Goal: Transaction & Acquisition: Book appointment/travel/reservation

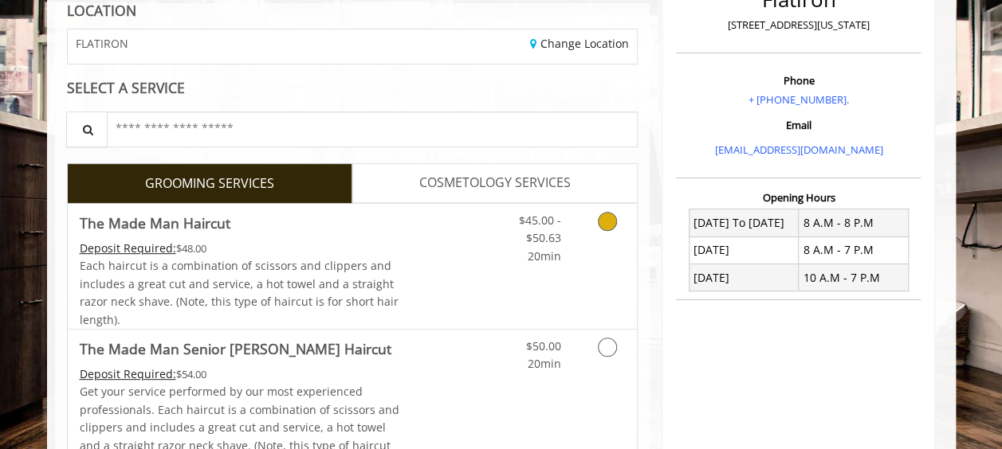
click at [550, 245] on link "$45.00 - $50.63 20min" at bounding box center [527, 234] width 66 height 61
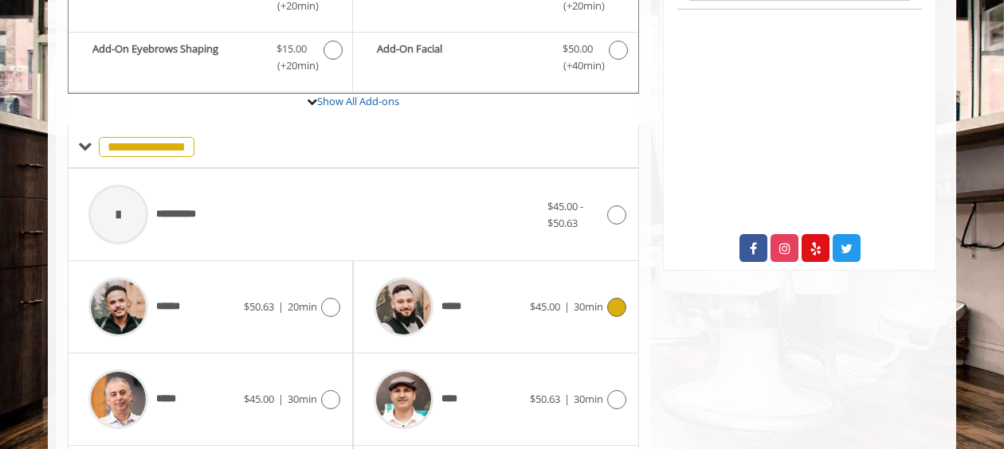
click at [580, 291] on div "***** $45.00 | 30min" at bounding box center [496, 307] width 260 height 76
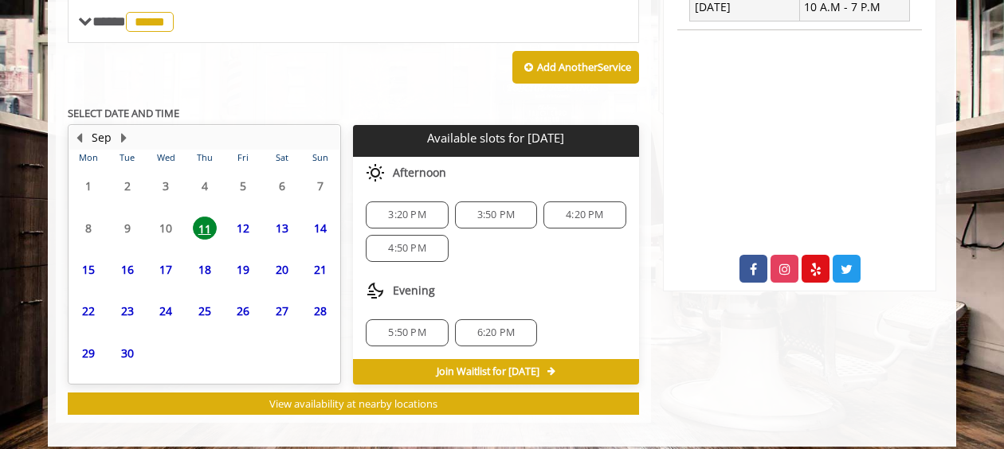
scroll to position [524, 0]
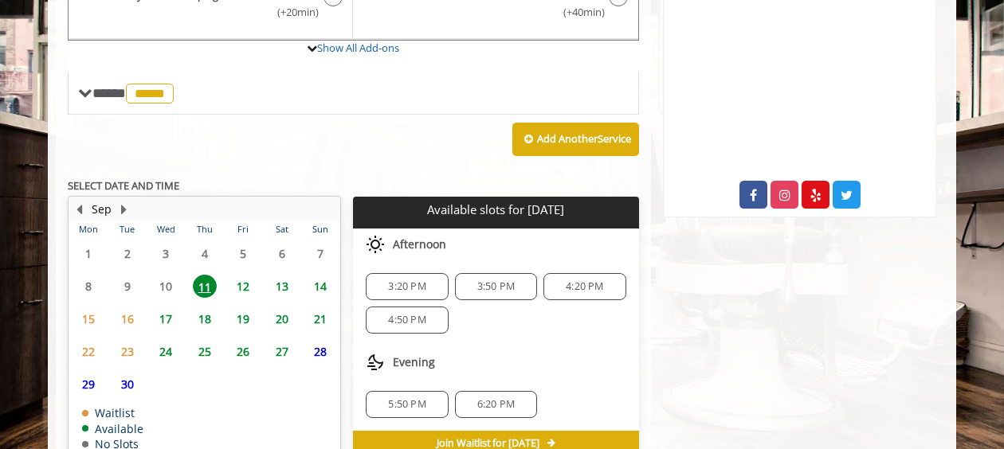
click at [428, 398] on span "5:50 PM" at bounding box center [407, 404] width 68 height 13
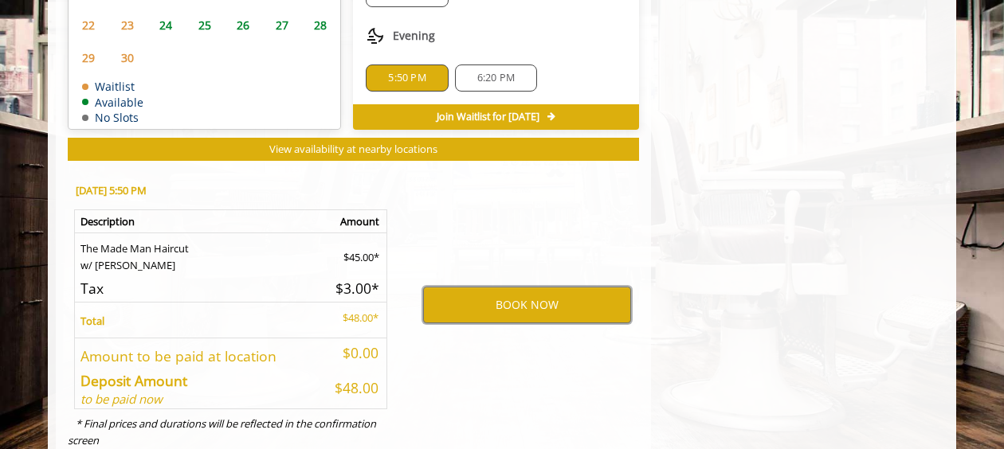
scroll to position [908, 0]
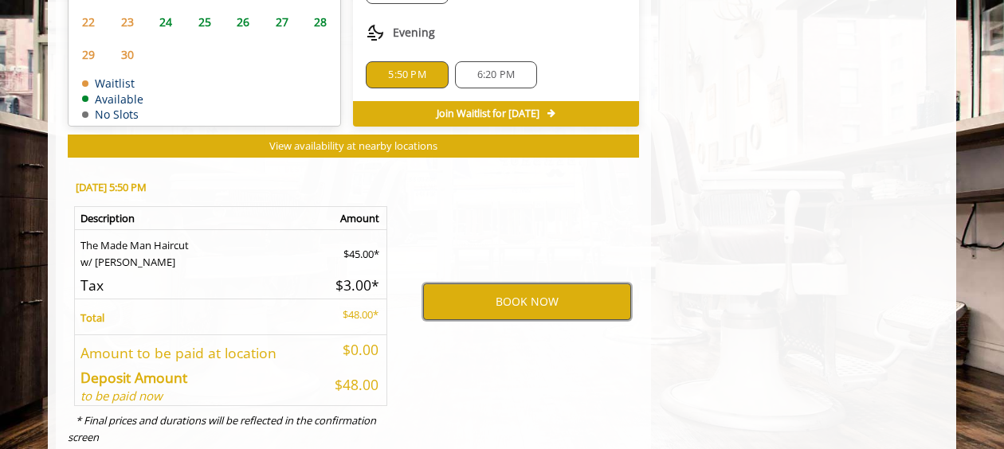
click at [488, 300] on button "BOOK NOW" at bounding box center [527, 302] width 208 height 37
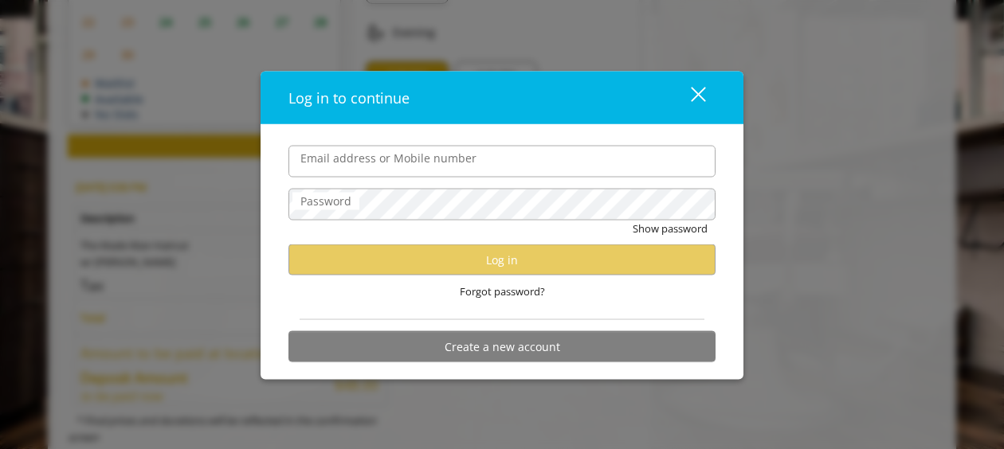
click at [478, 155] on input "Email address or Mobile number" at bounding box center [501, 161] width 427 height 32
type input "**********"
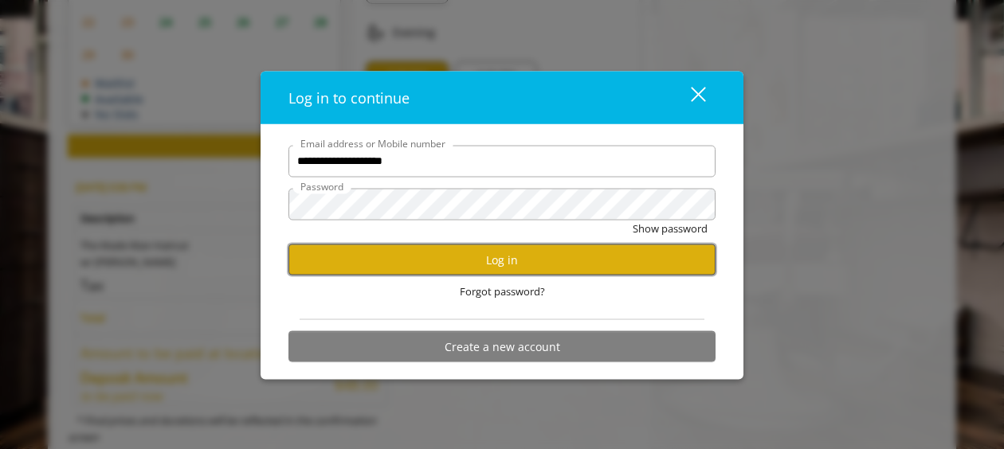
click at [494, 252] on button "Log in" at bounding box center [501, 260] width 427 height 31
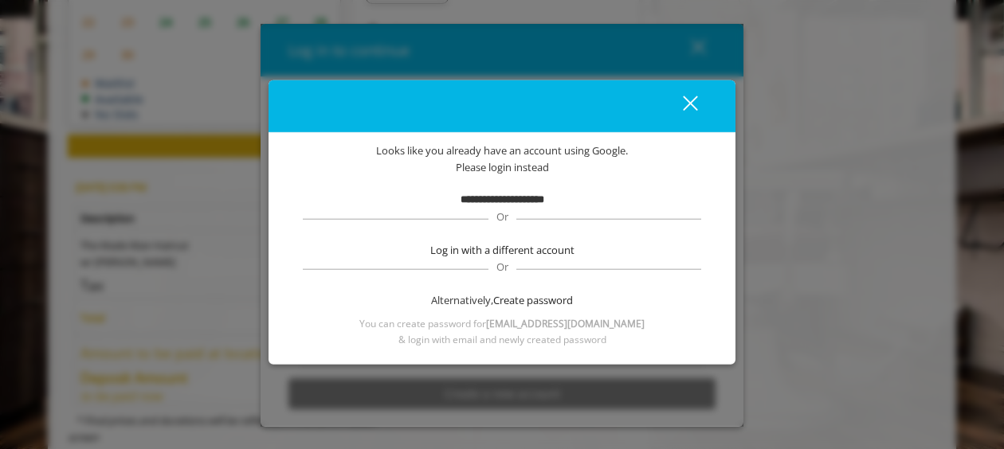
click at [518, 201] on b "**********" at bounding box center [503, 199] width 84 height 10
drag, startPoint x: 518, startPoint y: 201, endPoint x: 507, endPoint y: 244, distance: 44.5
click at [507, 244] on span "Log in with a different account" at bounding box center [502, 250] width 144 height 17
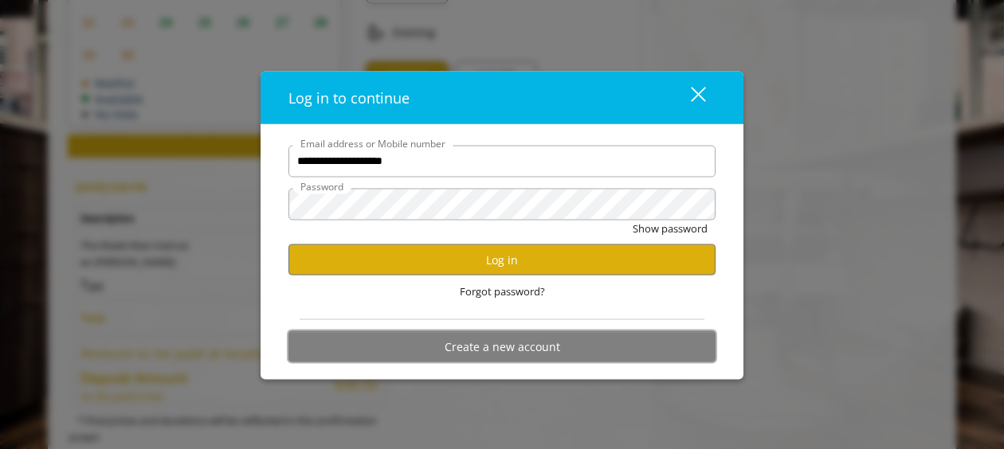
click at [507, 350] on button "Create a new account" at bounding box center [501, 346] width 427 height 31
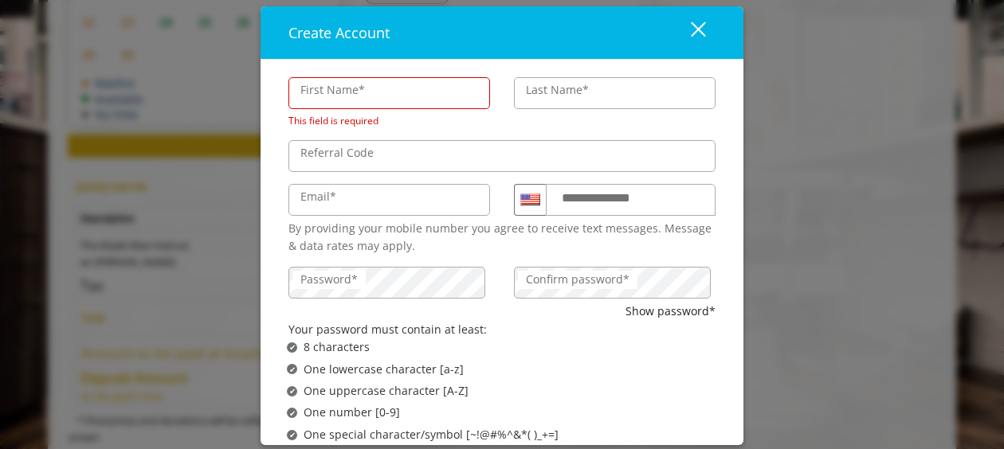
click at [692, 29] on div "close" at bounding box center [689, 33] width 32 height 24
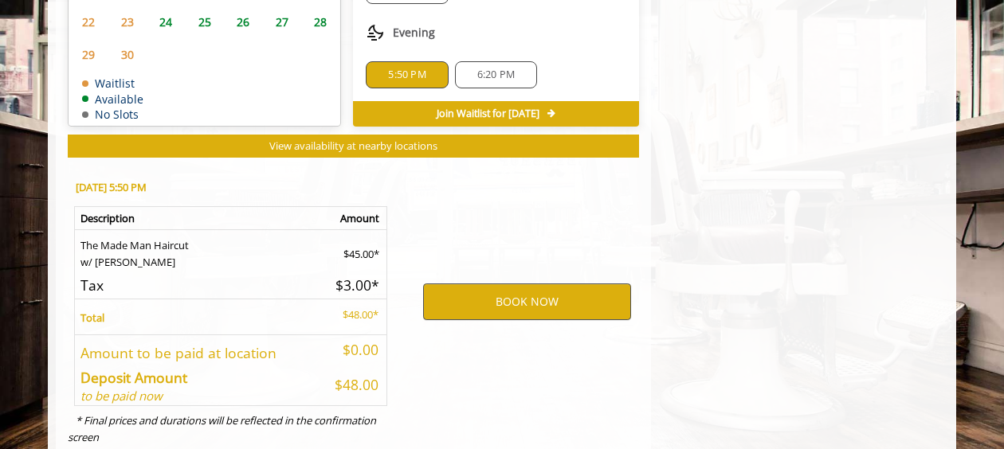
scroll to position [945, 0]
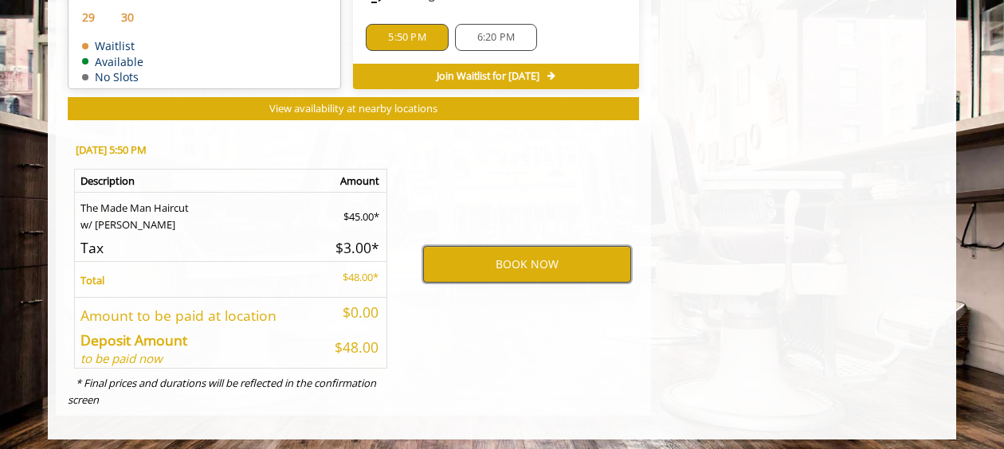
click at [531, 246] on button "BOOK NOW" at bounding box center [527, 264] width 208 height 37
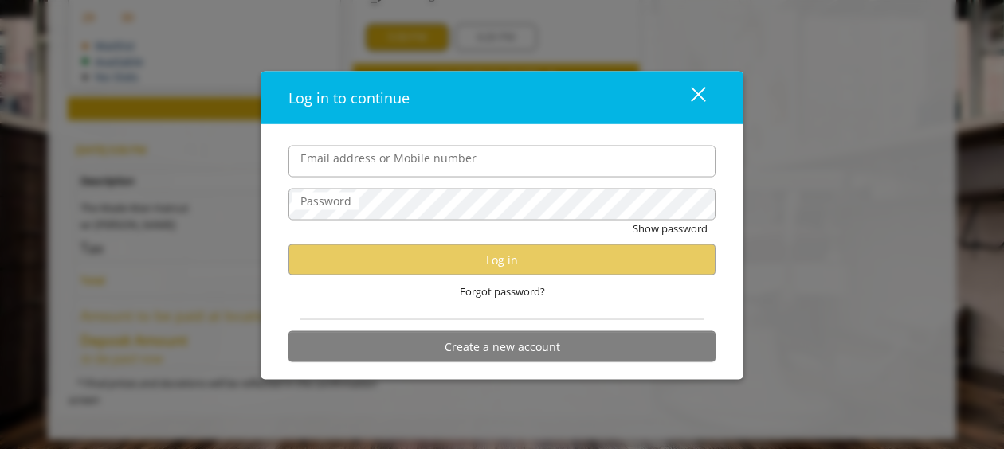
click at [712, 89] on button "close" at bounding box center [688, 97] width 54 height 33
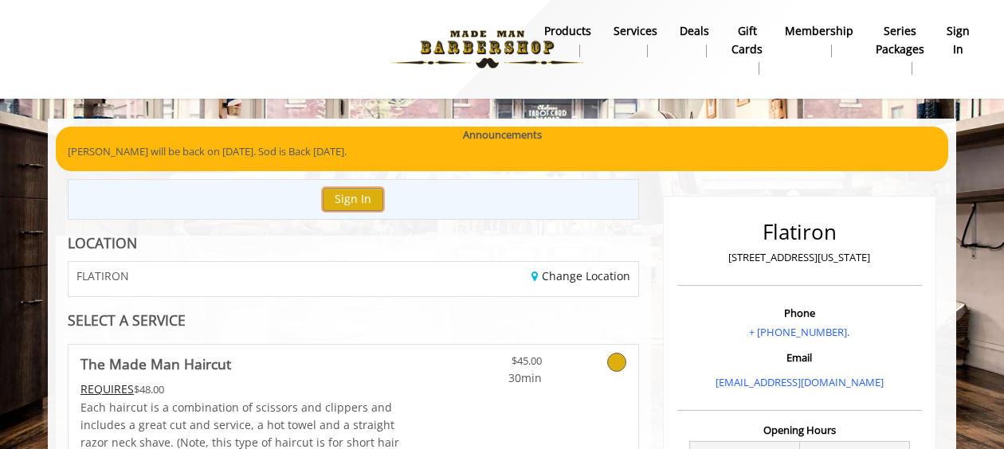
scroll to position [43, 0]
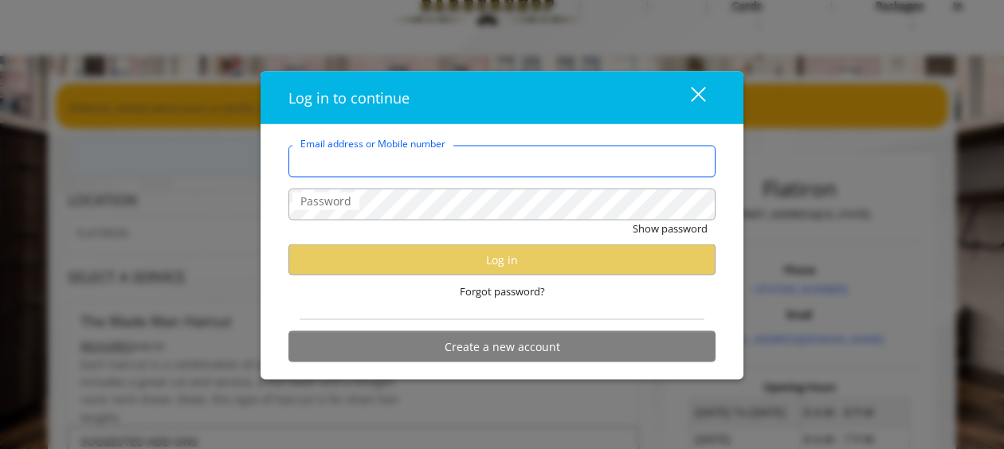
click at [655, 167] on input "Email address or Mobile number" at bounding box center [501, 161] width 427 height 32
type input "**********"
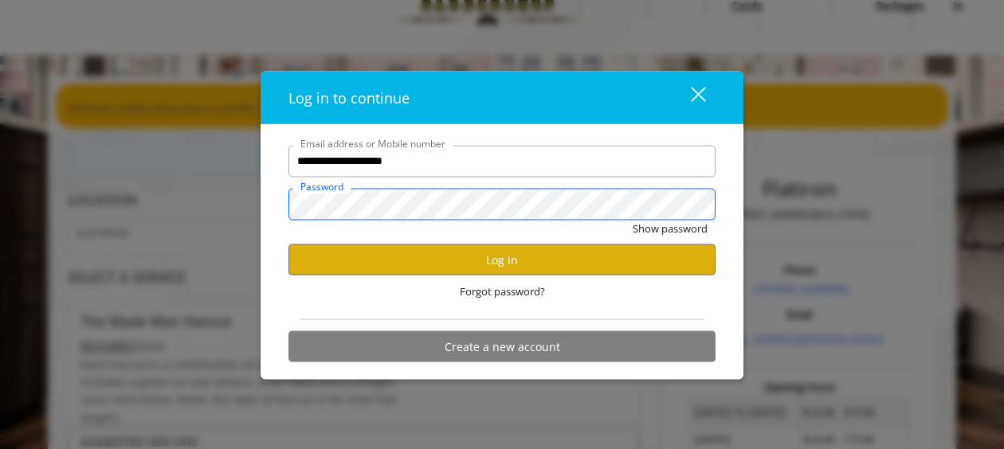
click at [633, 220] on button "Show password" at bounding box center [670, 228] width 75 height 17
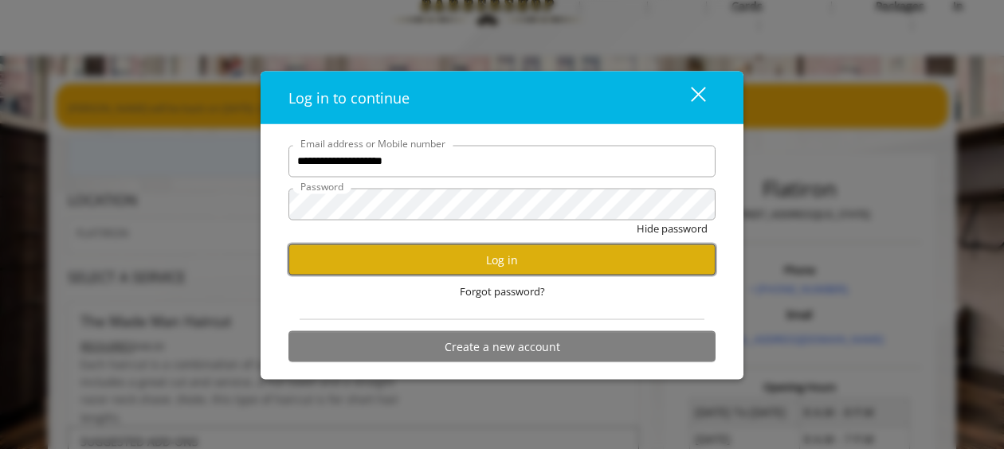
click at [480, 265] on button "Log in" at bounding box center [501, 260] width 427 height 31
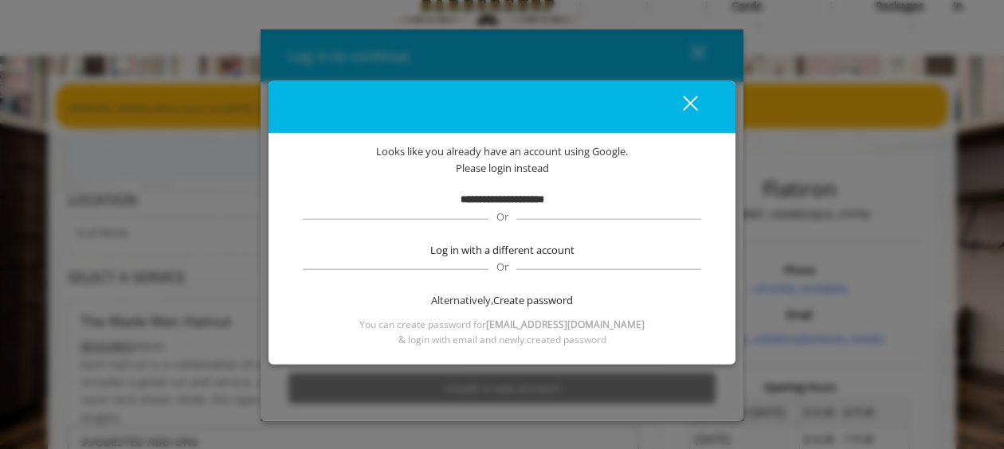
click at [703, 107] on button "close" at bounding box center [680, 106] width 54 height 33
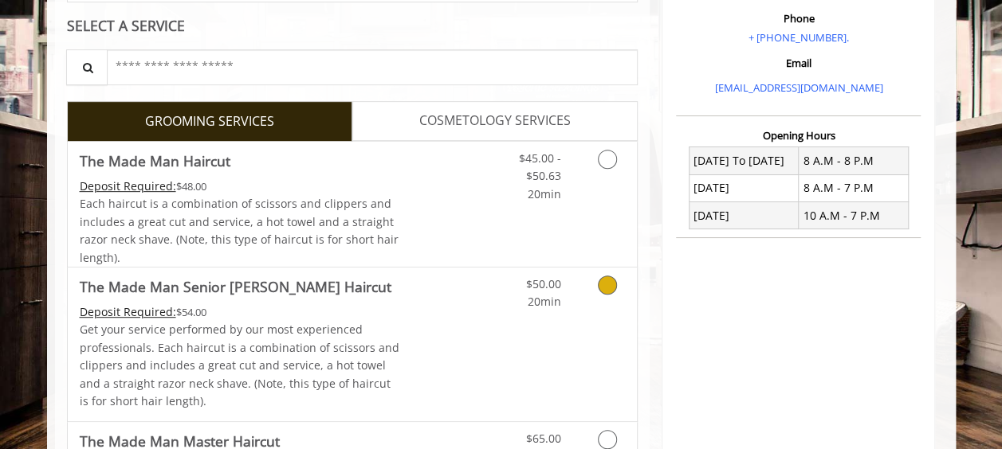
click at [551, 176] on span "$45.00 - $50.63" at bounding box center [539, 167] width 42 height 33
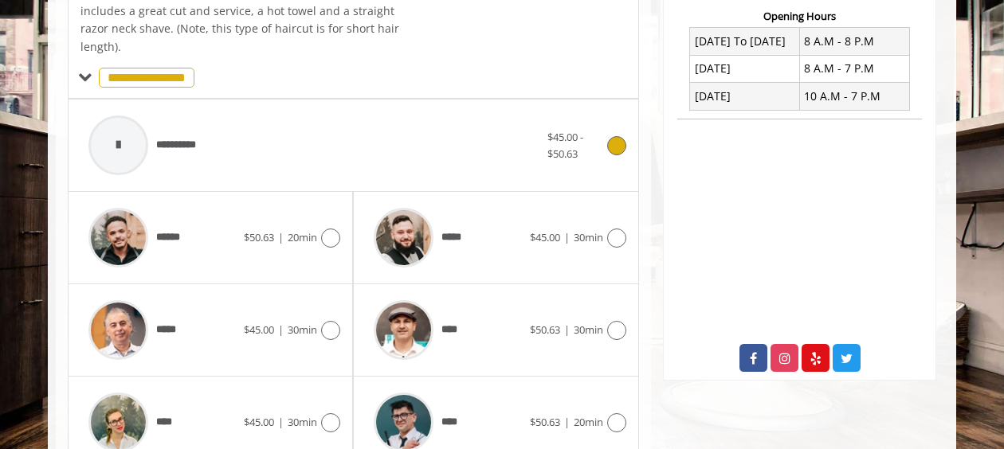
scroll to position [469, 0]
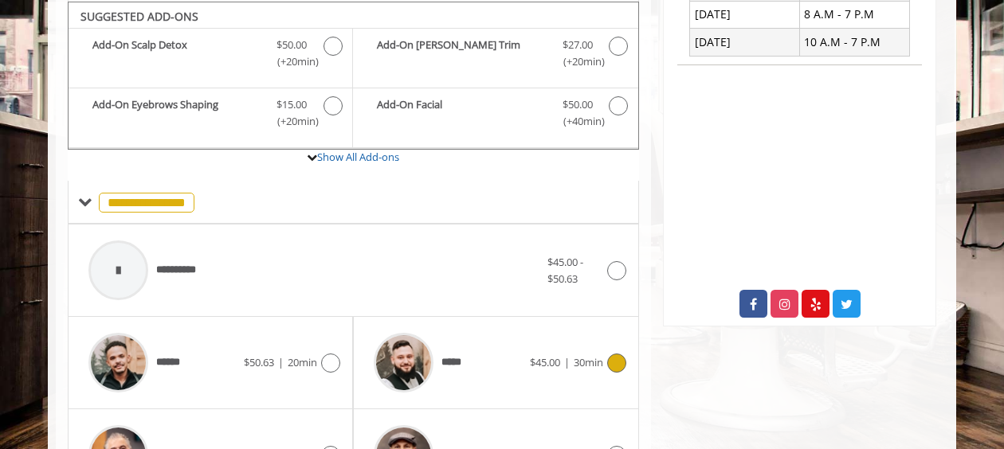
click at [580, 367] on span "$45.00 | 30min" at bounding box center [566, 363] width 73 height 17
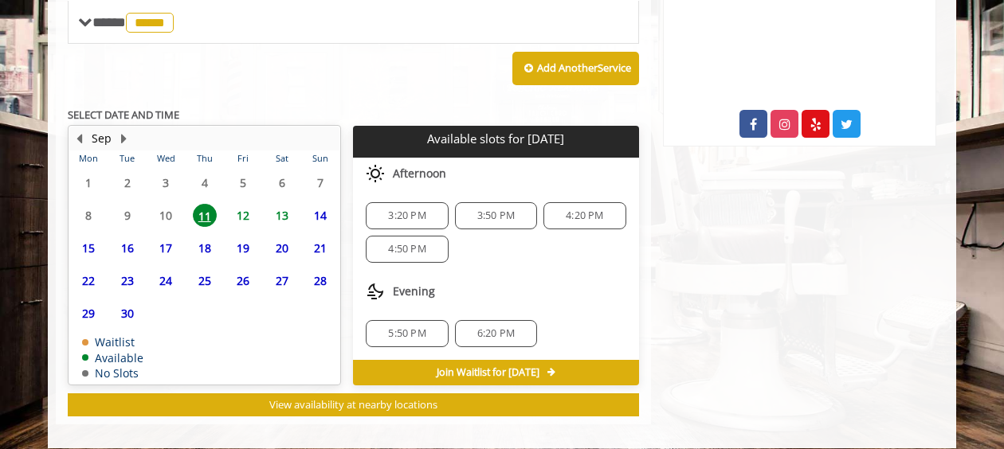
scroll to position [658, 0]
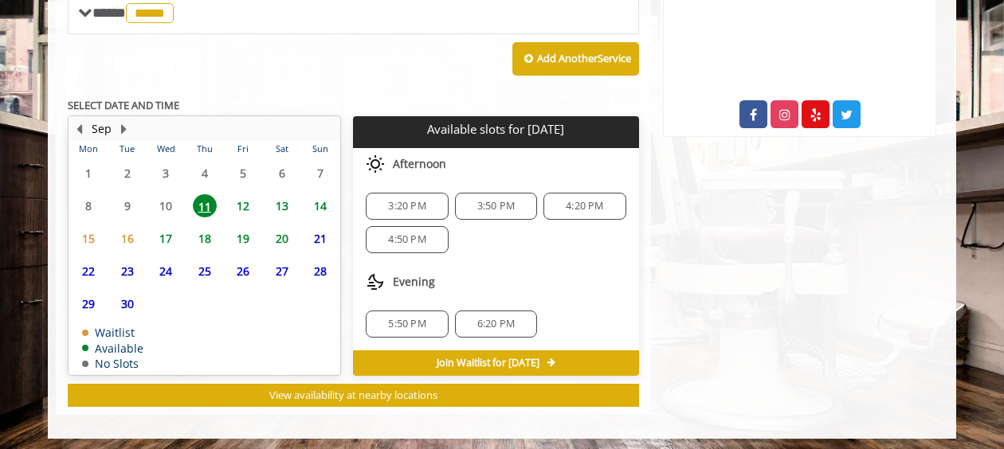
click at [418, 320] on span "5:50 PM" at bounding box center [406, 324] width 37 height 13
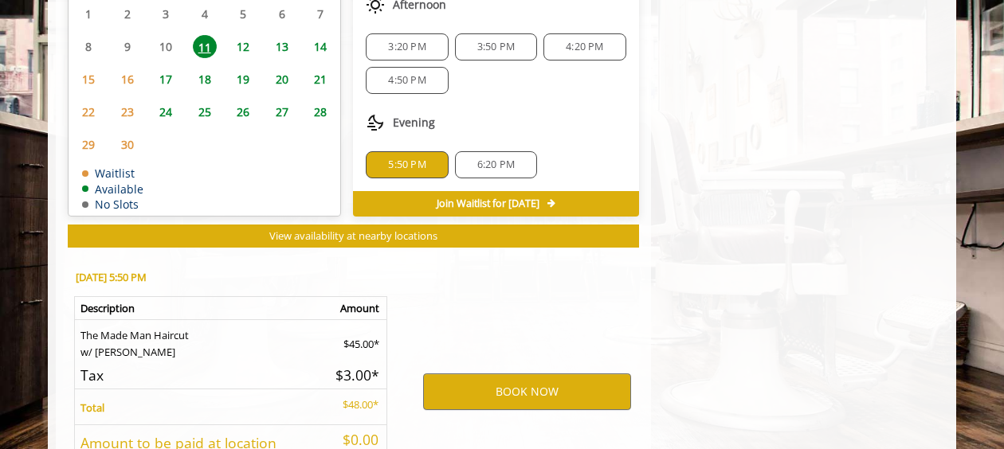
click at [550, 259] on div "**********" at bounding box center [353, 35] width 571 height 1017
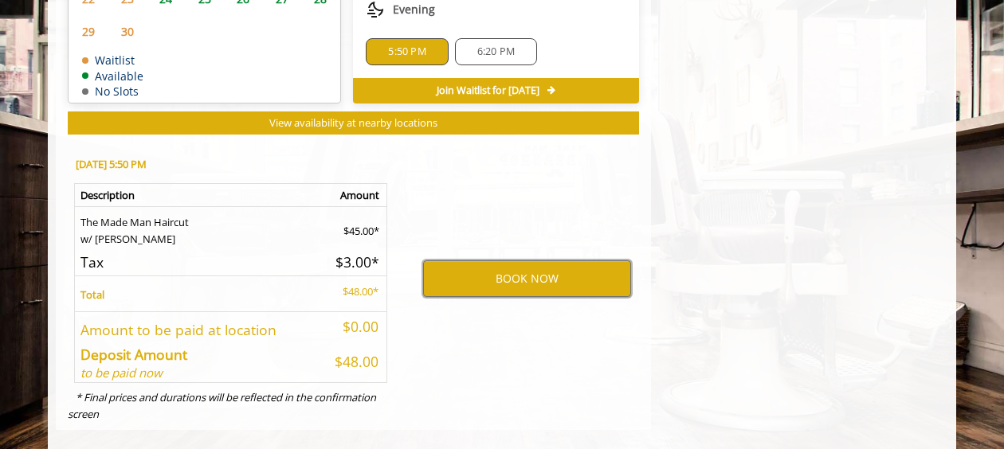
scroll to position [945, 0]
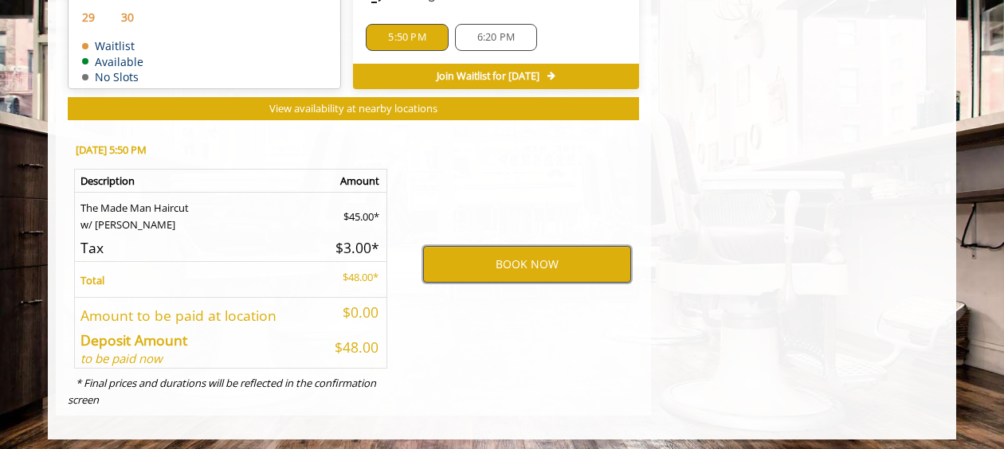
click at [553, 257] on button "BOOK NOW" at bounding box center [527, 264] width 208 height 37
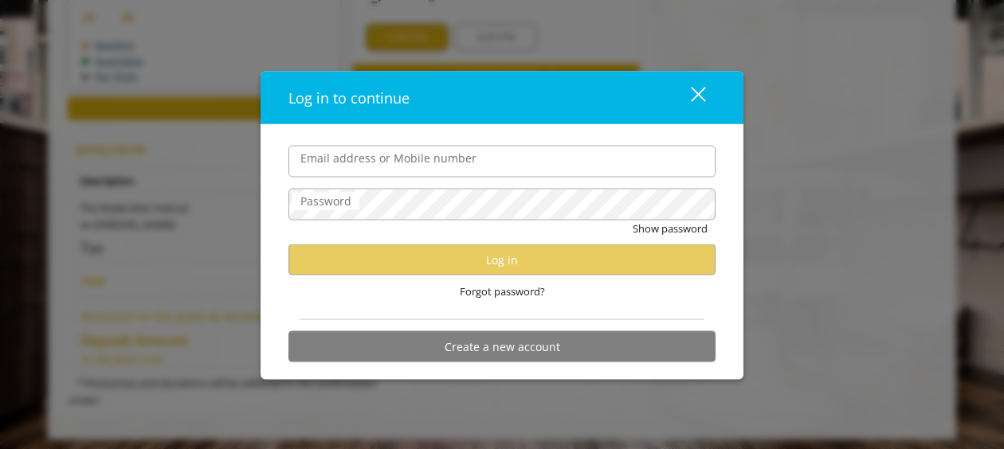
click at [500, 163] on input "Email address or Mobile number" at bounding box center [501, 161] width 427 height 32
click at [624, 282] on div "Forgot password?" at bounding box center [501, 292] width 427 height 33
click at [539, 351] on button "Create a new account" at bounding box center [501, 346] width 427 height 31
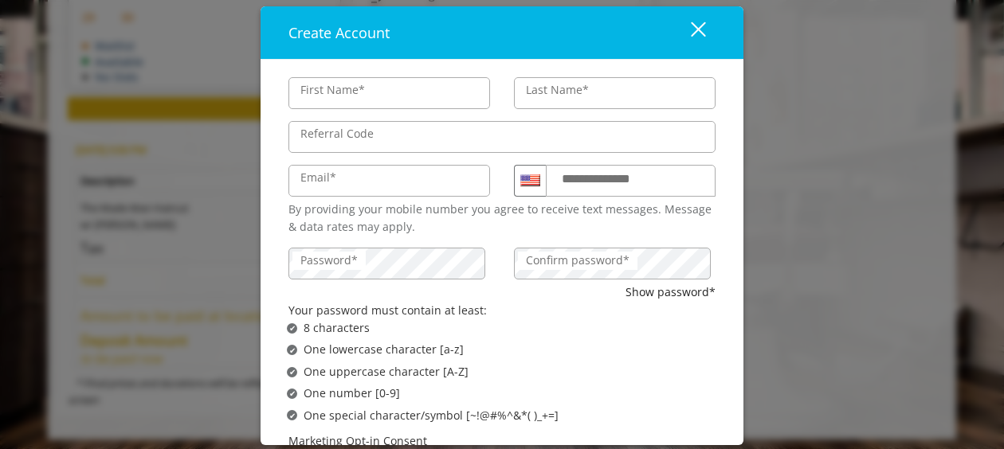
click at [382, 80] on input "First Name*" at bounding box center [389, 92] width 202 height 32
type input "*******"
type input "**********"
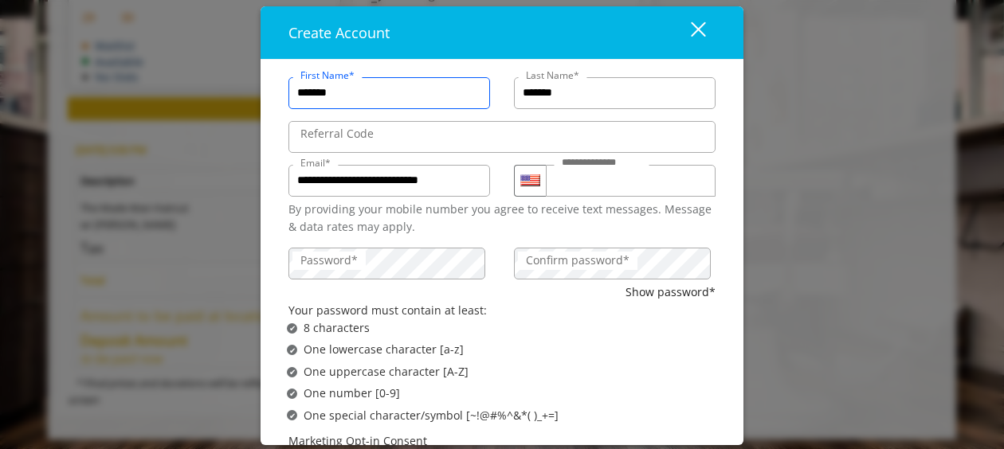
scroll to position [0, 0]
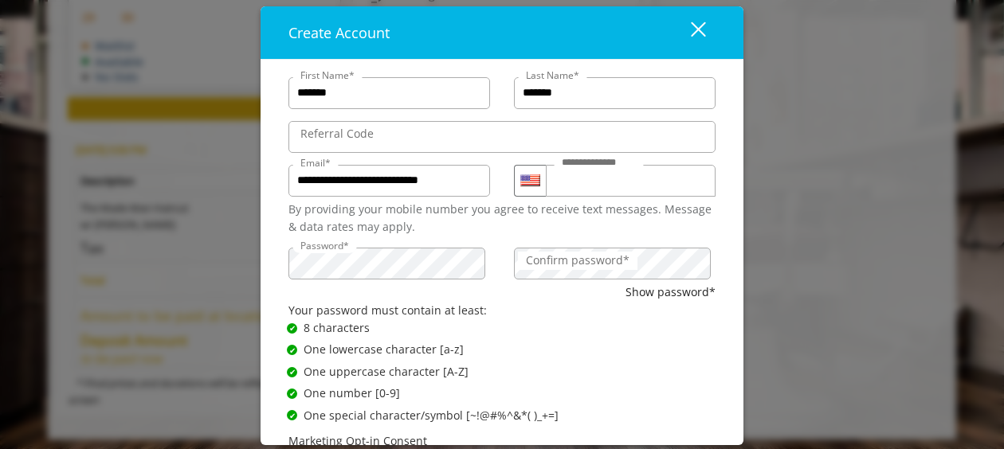
click at [593, 253] on label "Confirm password*" at bounding box center [578, 261] width 120 height 18
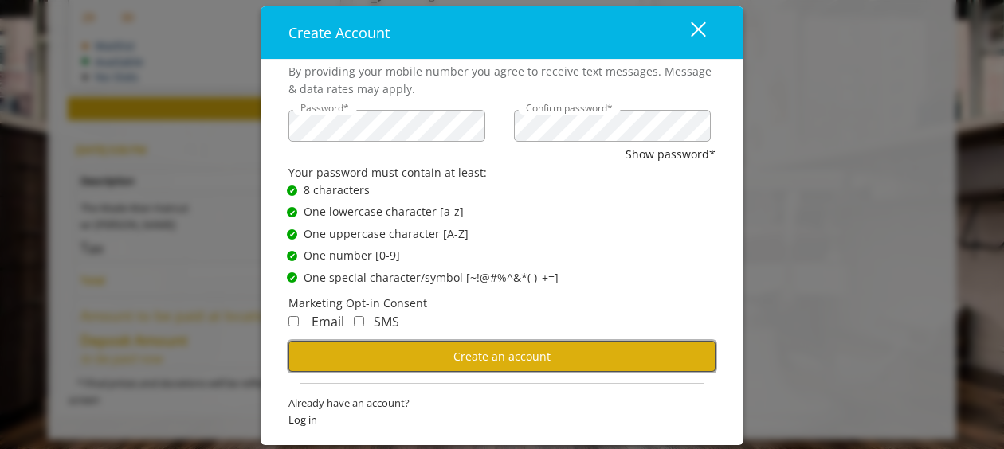
click at [492, 354] on span "Create an account" at bounding box center [501, 355] width 97 height 15
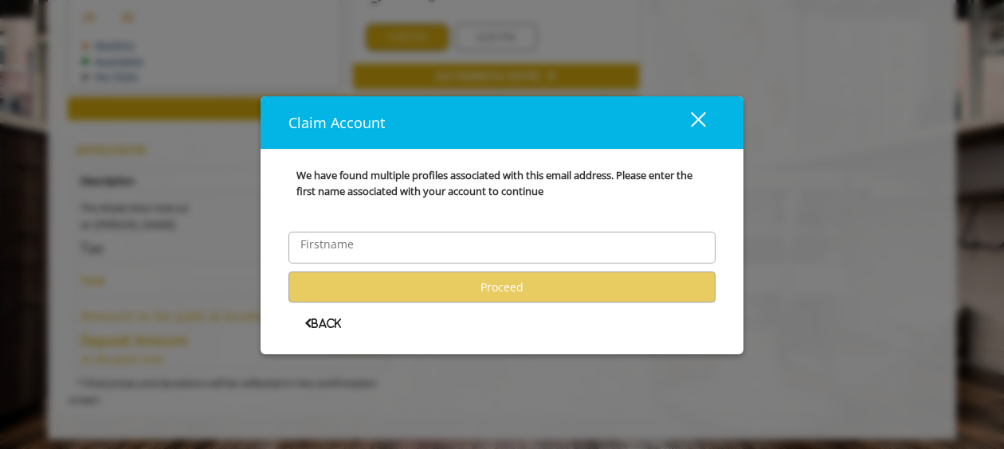
scroll to position [0, 0]
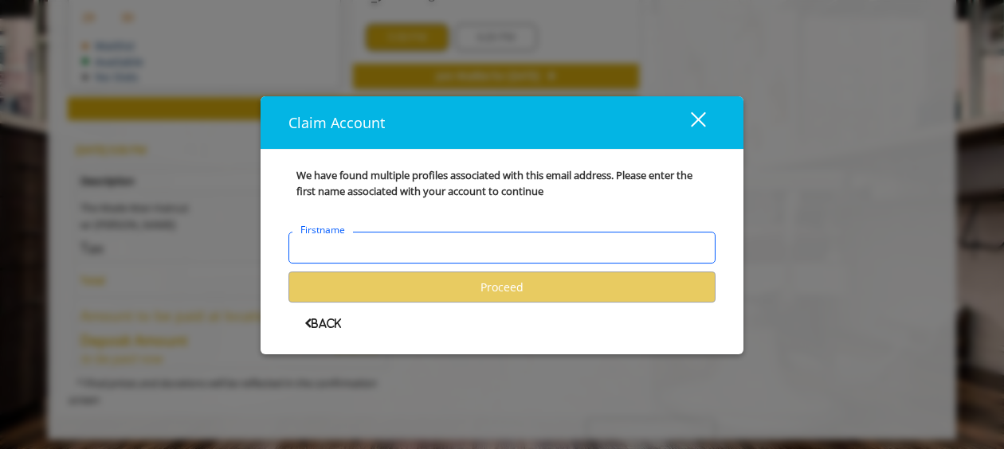
click at [490, 250] on input "Firstname" at bounding box center [501, 248] width 427 height 32
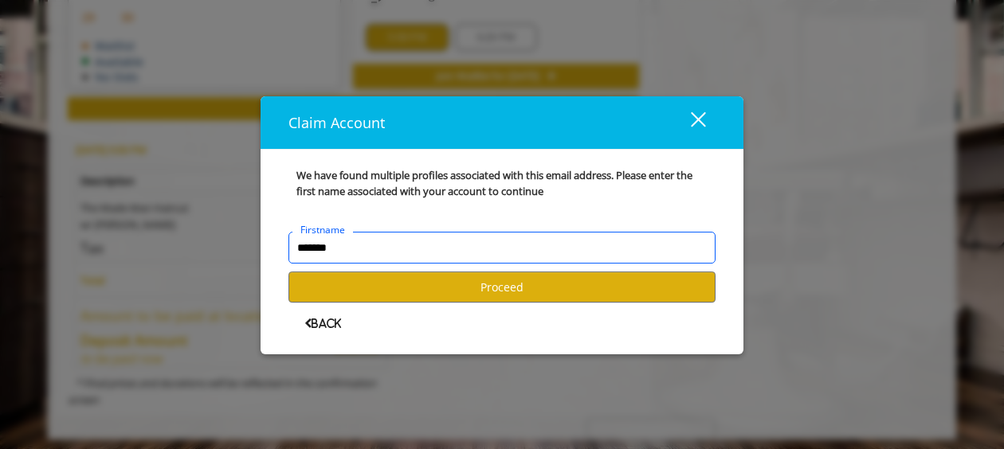
type input "*******"
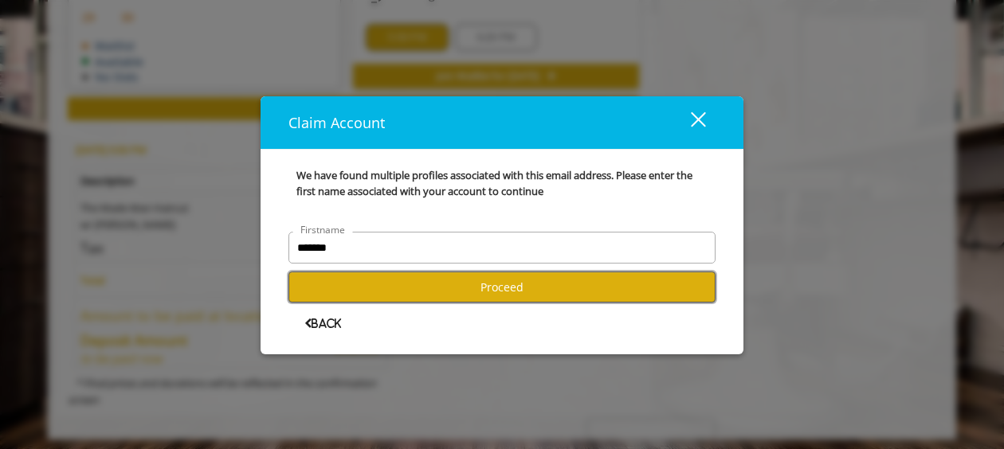
click at [563, 285] on button "Proceed" at bounding box center [501, 287] width 427 height 31
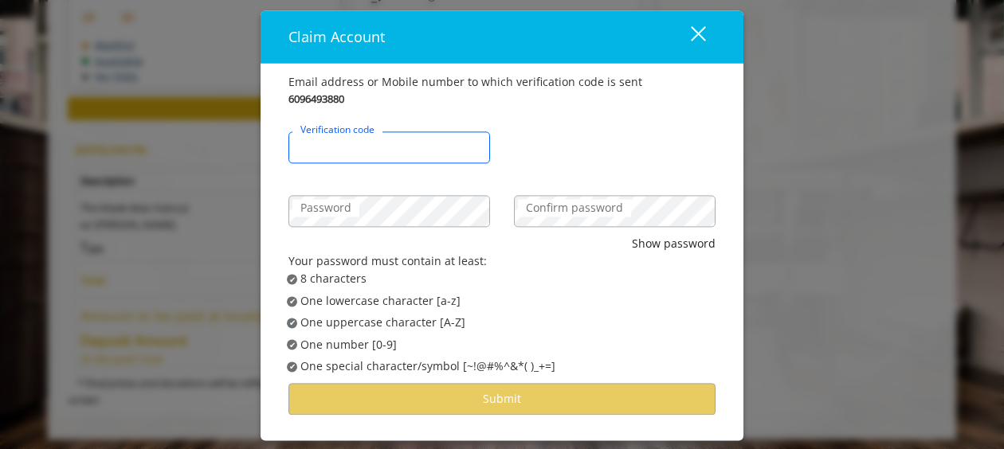
click at [419, 153] on input "Verification code" at bounding box center [389, 147] width 202 height 32
type input "******"
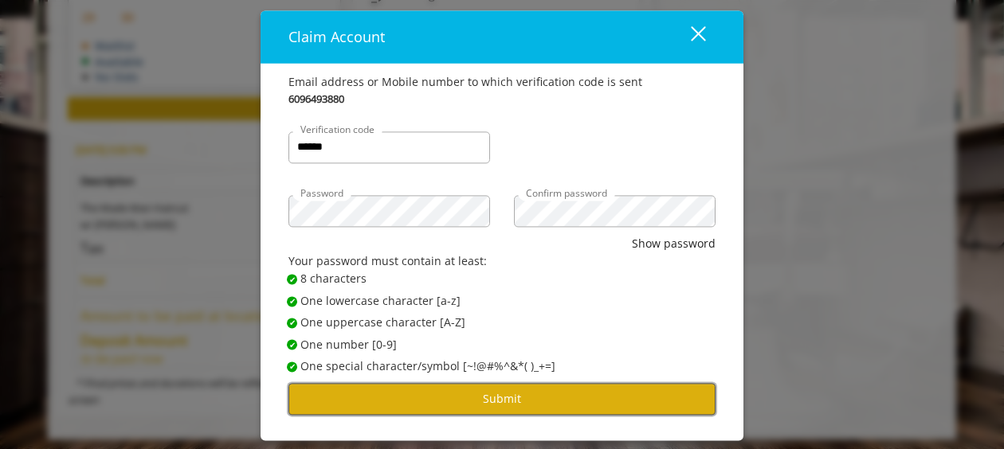
click at [510, 401] on button "Submit" at bounding box center [501, 399] width 427 height 31
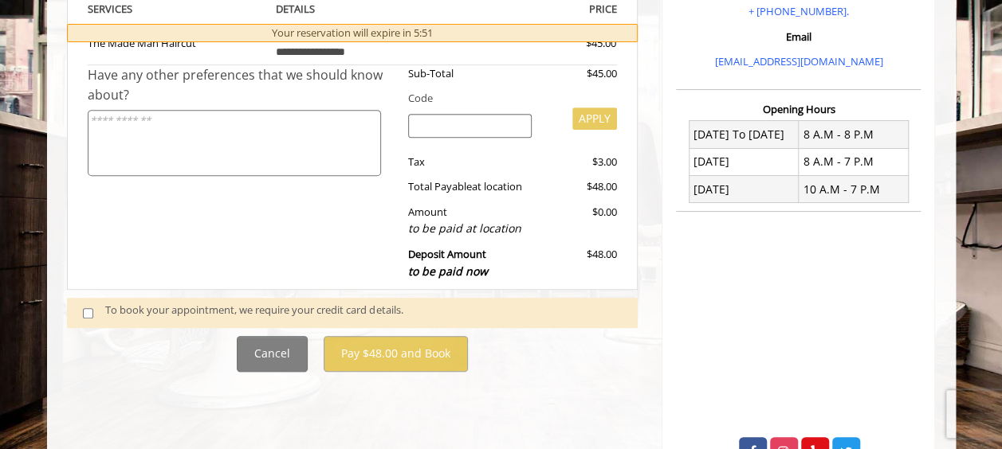
scroll to position [367, 0]
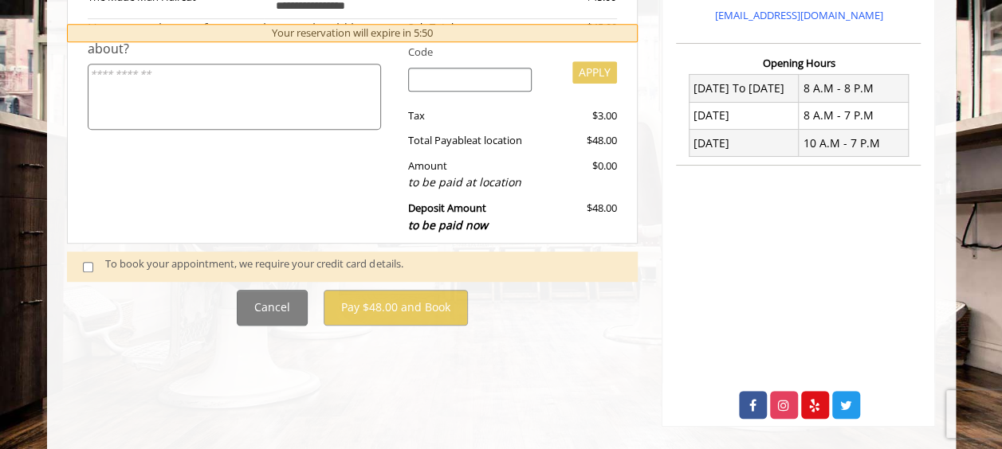
click at [87, 271] on span at bounding box center [94, 267] width 47 height 22
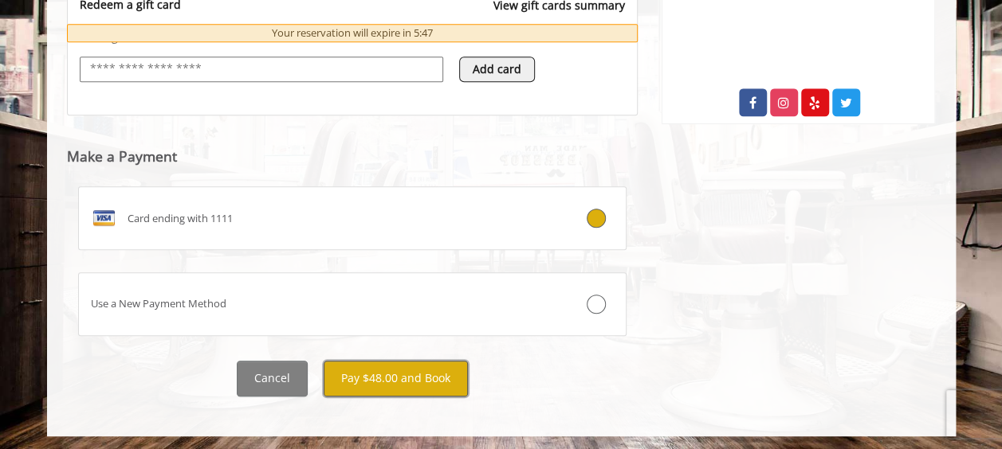
click at [421, 378] on button "Pay $48.00 and Book" at bounding box center [396, 379] width 144 height 36
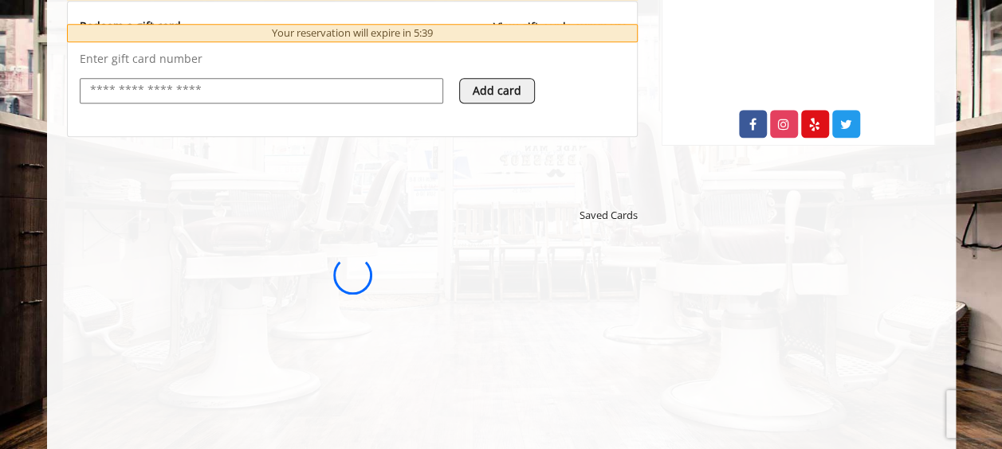
scroll to position [649, 0]
